Goal: Transaction & Acquisition: Purchase product/service

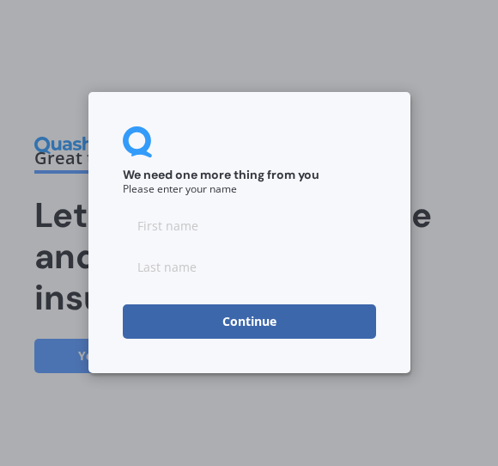
click at [194, 235] on input at bounding box center [249, 226] width 253 height 34
type input "[PERSON_NAME]"
click at [192, 272] on input at bounding box center [249, 267] width 253 height 34
type input "Hemi"
click at [261, 327] on button "Continue" at bounding box center [249, 322] width 253 height 34
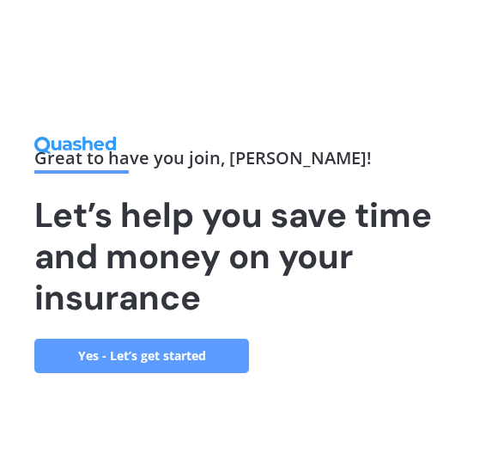
click at [153, 357] on link "Yes - Let’s get started" at bounding box center [141, 356] width 215 height 34
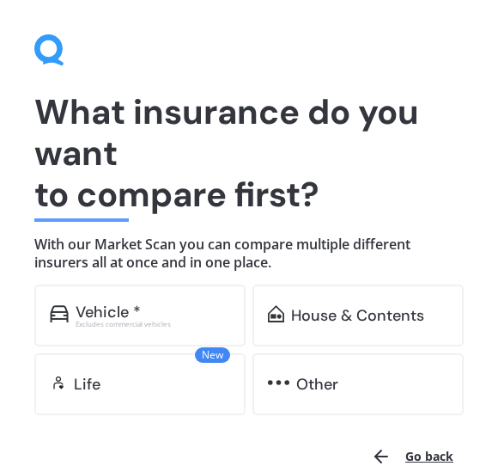
click at [368, 320] on div "House & Contents" at bounding box center [357, 315] width 133 height 17
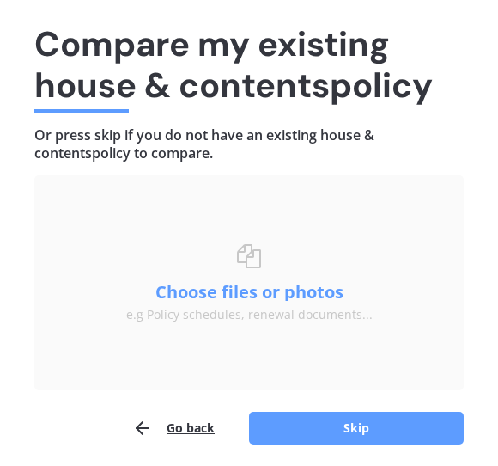
scroll to position [81, 0]
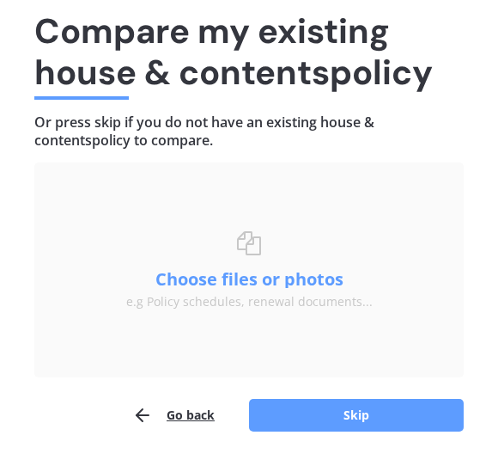
click at [364, 414] on button "Skip" at bounding box center [356, 415] width 215 height 33
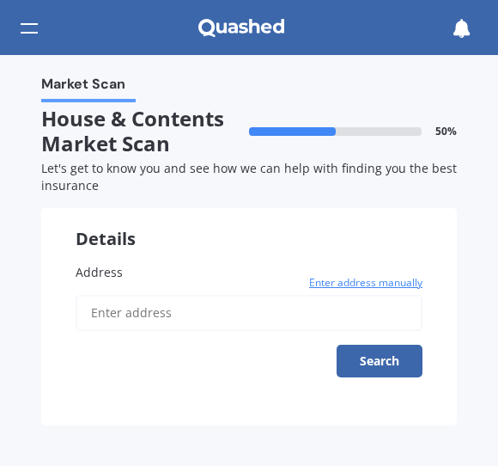
click at [158, 314] on input "Address" at bounding box center [249, 313] width 347 height 36
type input "[STREET_ADDRESS][PERSON_NAME][PERSON_NAME]"
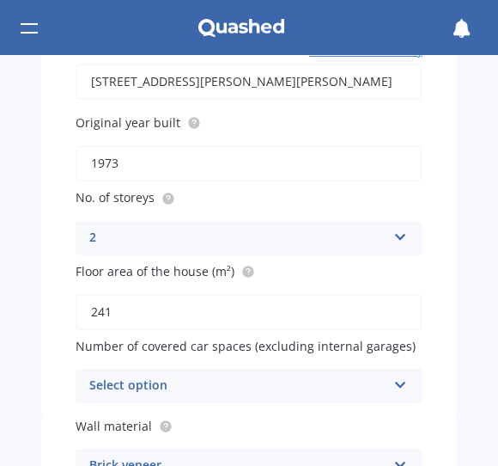
scroll to position [235, 0]
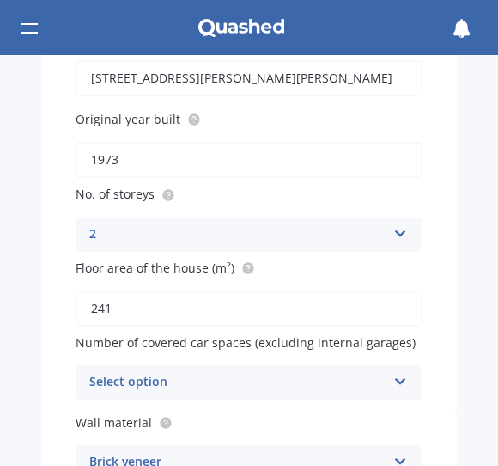
click at [400, 375] on icon at bounding box center [401, 378] width 15 height 12
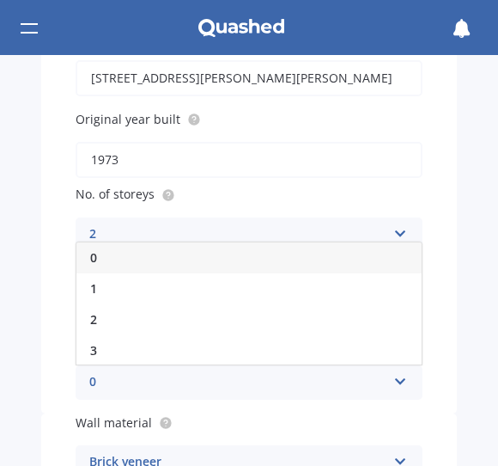
click at [123, 253] on div "0" at bounding box center [248, 257] width 345 height 31
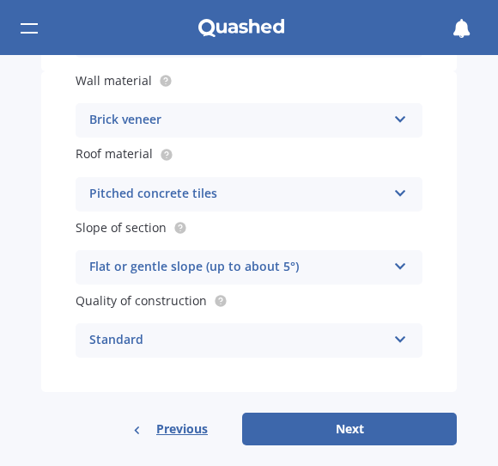
scroll to position [576, 0]
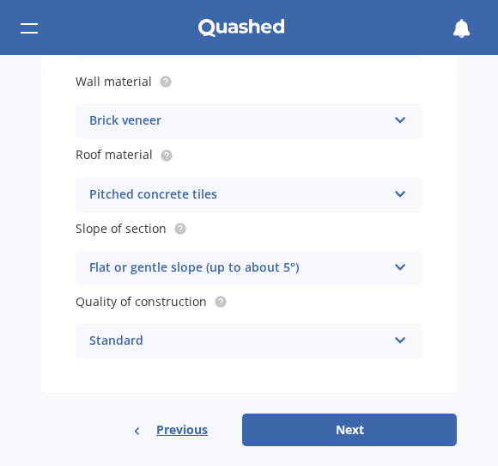
click at [334, 424] on button "Next" at bounding box center [349, 429] width 215 height 33
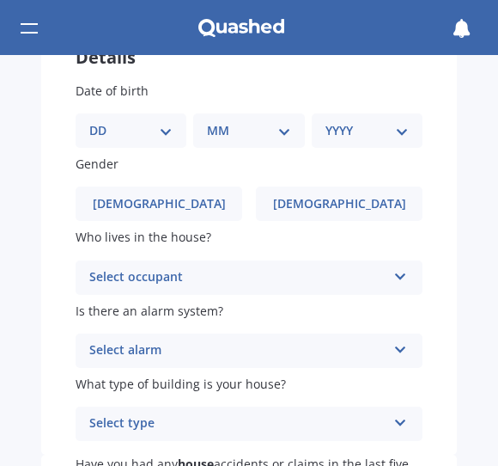
scroll to position [0, 0]
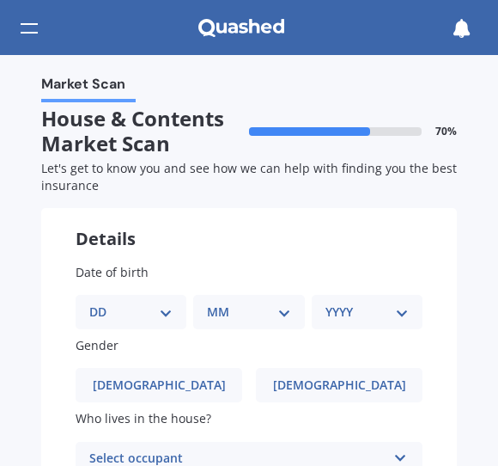
click at [110, 309] on select "DD 01 02 03 04 05 06 07 08 09 10 11 12 13 14 15 16 17 18 19 20 21 22 23 24 25 2…" at bounding box center [130, 311] width 83 height 19
select select "08"
click at [244, 314] on select "MM 01 02 03 04 05 06 07 08 09 10 11 12" at bounding box center [252, 311] width 76 height 19
select select "02"
click at [353, 308] on select "YYYY 2009 2008 2007 2006 2005 2004 2003 2002 2001 2000 1999 1998 1997 1996 1995…" at bounding box center [364, 311] width 76 height 19
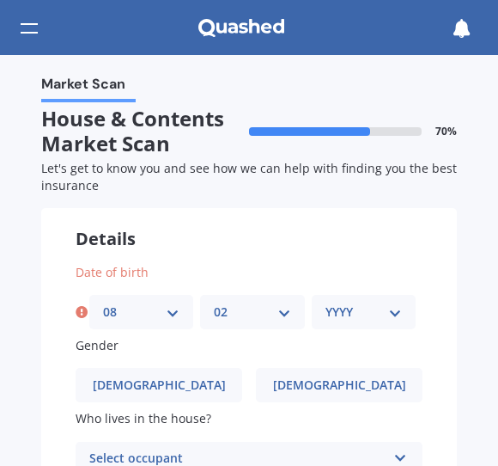
select select "1971"
click at [351, 386] on span "[DEMOGRAPHIC_DATA]" at bounding box center [339, 385] width 133 height 15
click at [0, 0] on input "[DEMOGRAPHIC_DATA]" at bounding box center [0, 0] width 0 height 0
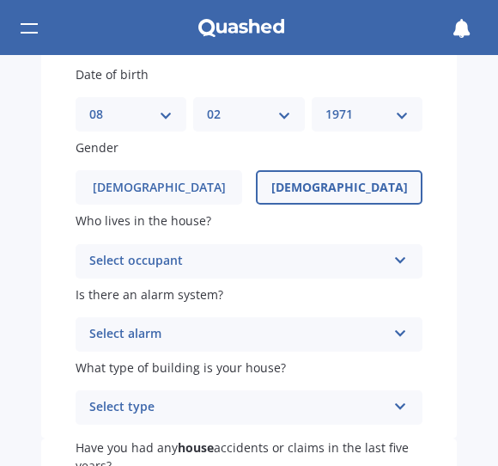
scroll to position [198, 0]
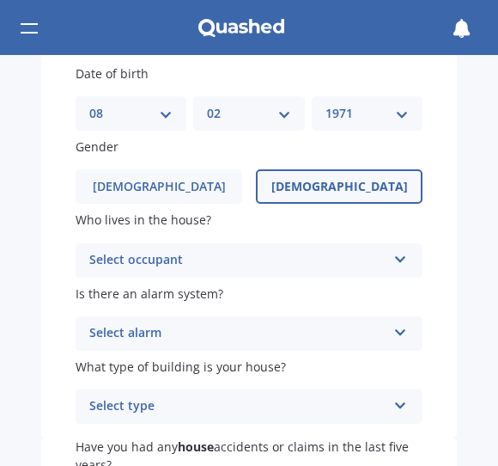
click at [397, 259] on div "Select occupant Owner Owner + Boarder" at bounding box center [249, 260] width 347 height 34
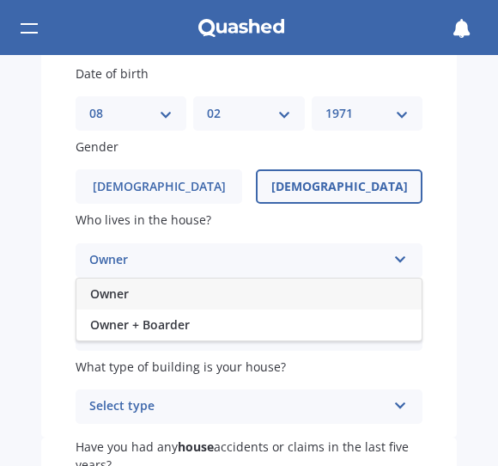
click at [124, 285] on span "Owner" at bounding box center [109, 293] width 39 height 16
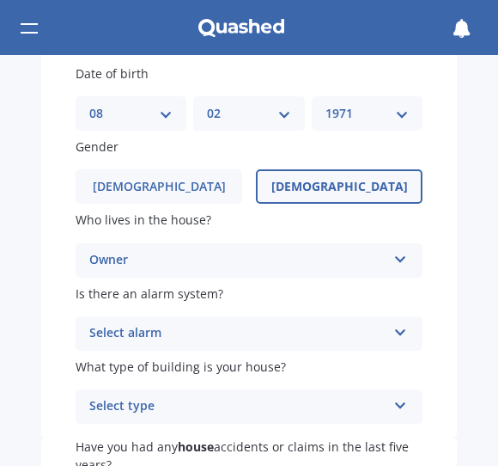
click at [400, 326] on icon at bounding box center [401, 329] width 15 height 12
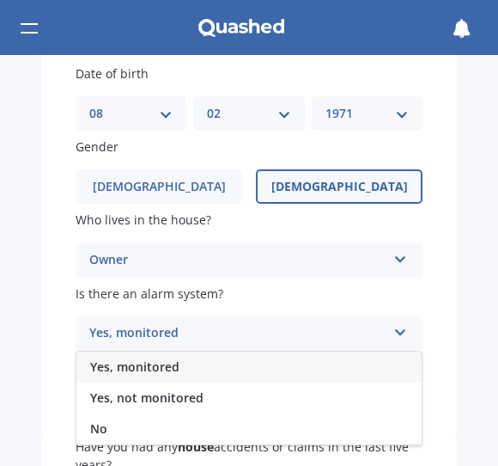
click at [108, 423] on div "No" at bounding box center [248, 428] width 345 height 31
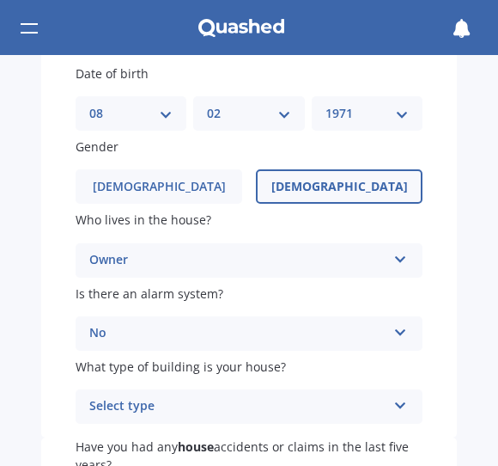
click at [394, 402] on div "Select type Freestanding Multi-unit (in a block of 6 or less) Multi-unit (in a …" at bounding box center [249, 406] width 347 height 34
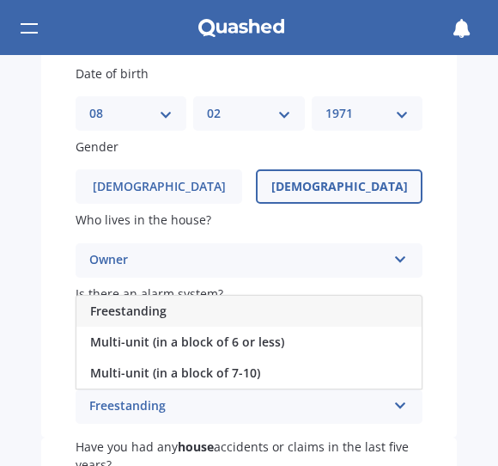
click at [156, 302] on span "Freestanding" at bounding box center [128, 310] width 76 height 16
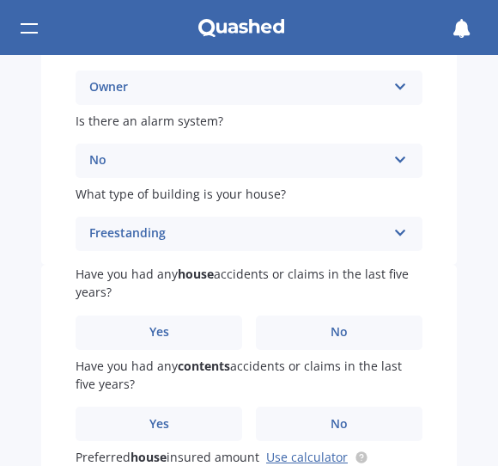
scroll to position [372, 0]
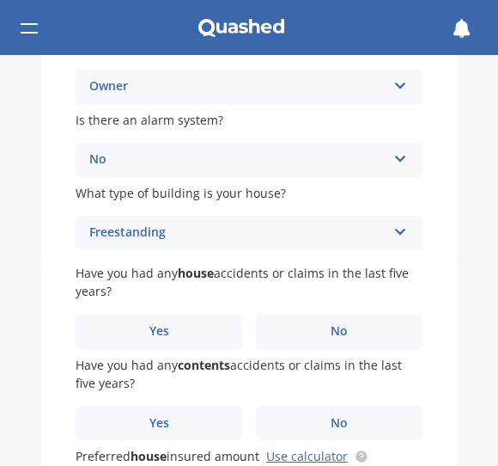
click at [343, 324] on span "No" at bounding box center [339, 331] width 17 height 15
click at [0, 0] on input "No" at bounding box center [0, 0] width 0 height 0
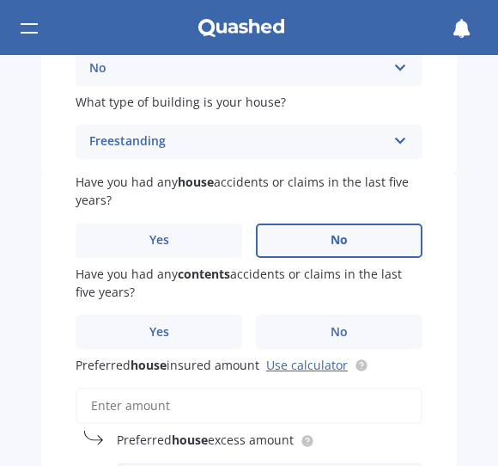
scroll to position [463, 0]
click at [345, 325] on span "No" at bounding box center [339, 332] width 17 height 15
click at [0, 0] on input "No" at bounding box center [0, 0] width 0 height 0
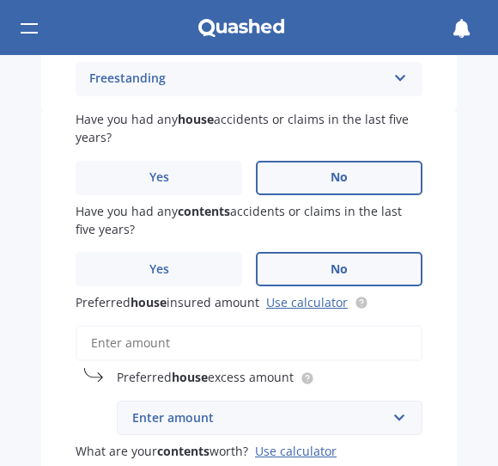
scroll to position [532, 0]
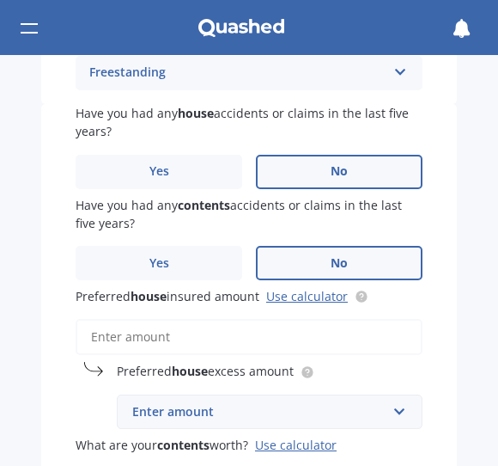
click at [313, 288] on link "Use calculator" at bounding box center [307, 296] width 82 height 16
